Goal: Task Accomplishment & Management: Use online tool/utility

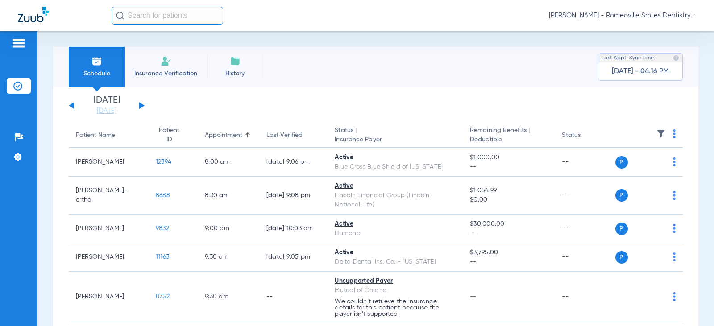
click at [138, 103] on div "[DATE] [DATE] [DATE] [DATE] [DATE] [DATE] [DATE] [DATE] [DATE] [DATE] [DATE] [D…" at bounding box center [107, 106] width 76 height 20
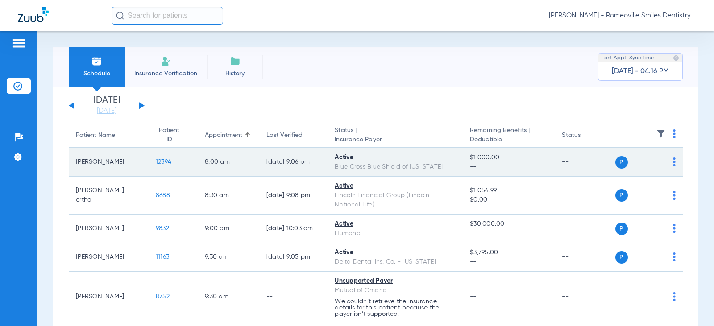
drag, startPoint x: 142, startPoint y: 105, endPoint x: 259, endPoint y: 152, distance: 125.8
click at [145, 107] on app-single-date-navigator "[DATE] [DATE] [DATE] [DATE] [DATE] [DATE] [DATE] [DATE] [DATE] [DATE] [DATE] [D…" at bounding box center [376, 106] width 614 height 20
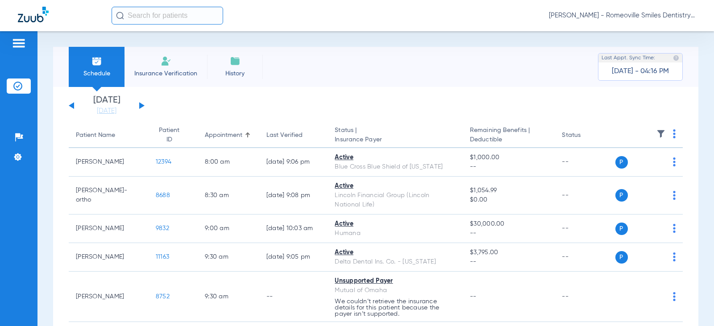
click at [141, 103] on div "Sunday 07-27-2025 Monday 07-28-2025 Tuesday 07-29-2025 Wednesday 07-30-2025 Thu…" at bounding box center [107, 106] width 76 height 20
click at [141, 106] on button at bounding box center [141, 105] width 5 height 7
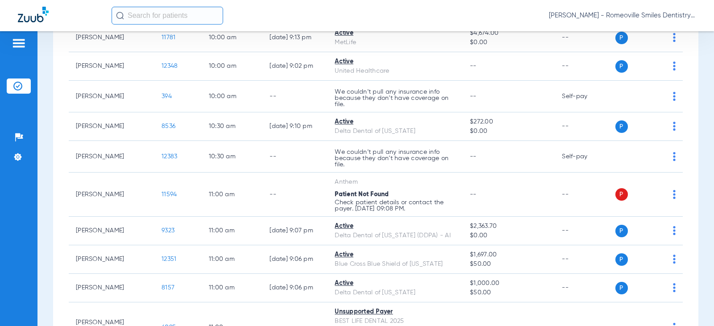
scroll to position [179, 0]
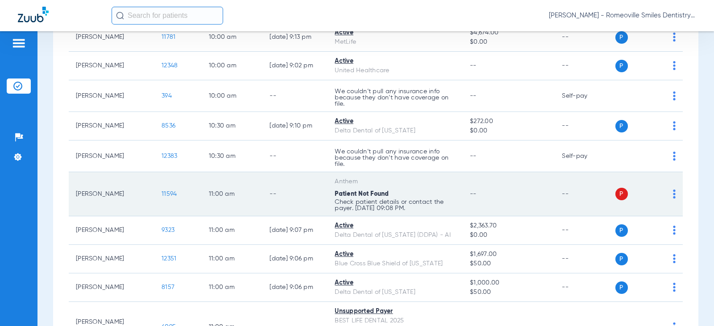
drag, startPoint x: 616, startPoint y: 192, endPoint x: 619, endPoint y: 204, distance: 12.0
click at [616, 194] on span "P" at bounding box center [622, 194] width 13 height 13
click at [673, 198] on img at bounding box center [674, 194] width 3 height 9
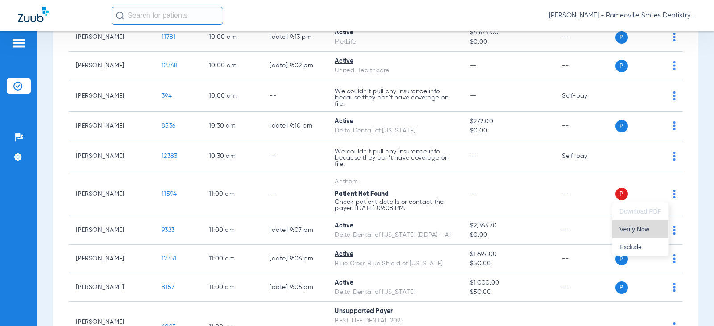
click at [631, 230] on span "Verify Now" at bounding box center [641, 229] width 42 height 6
